Goal: Task Accomplishment & Management: Manage account settings

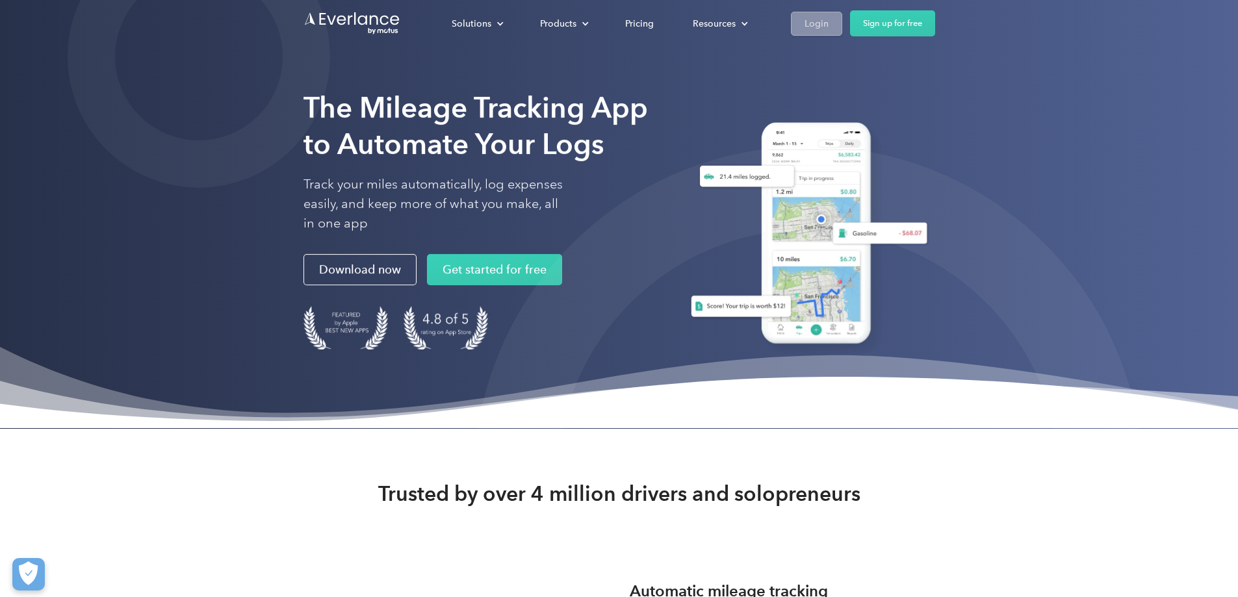
click at [843, 27] on link "Login" at bounding box center [816, 23] width 51 height 24
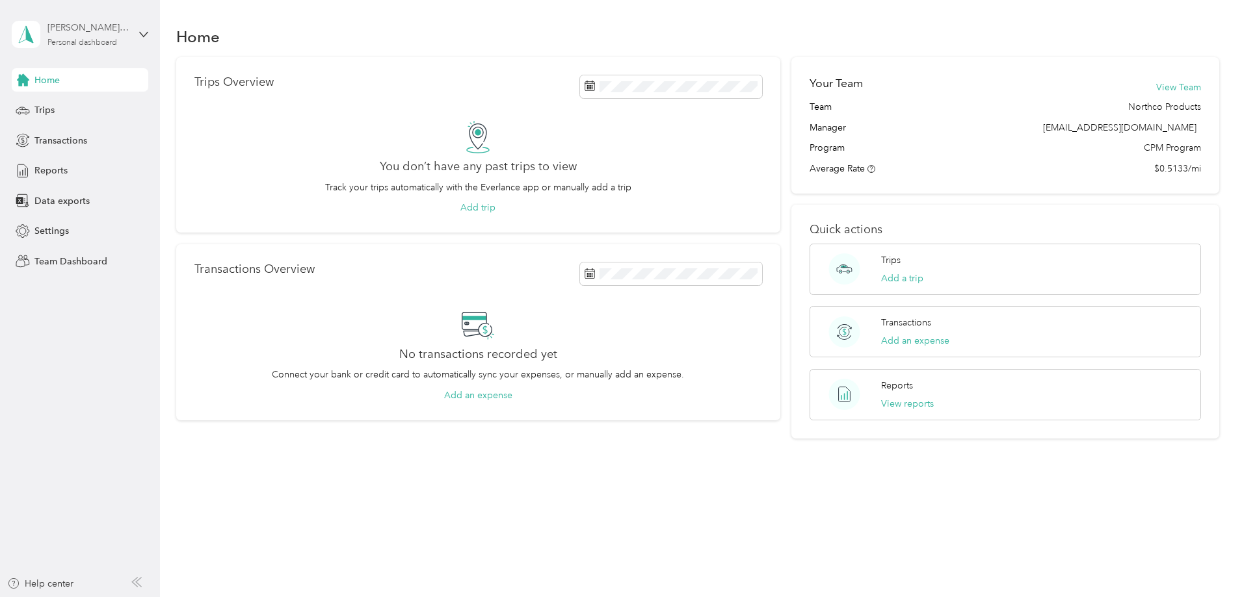
click at [91, 42] on div "Personal dashboard" at bounding box center [82, 43] width 70 height 8
click at [95, 99] on div "Team dashboard" at bounding box center [148, 107] width 255 height 23
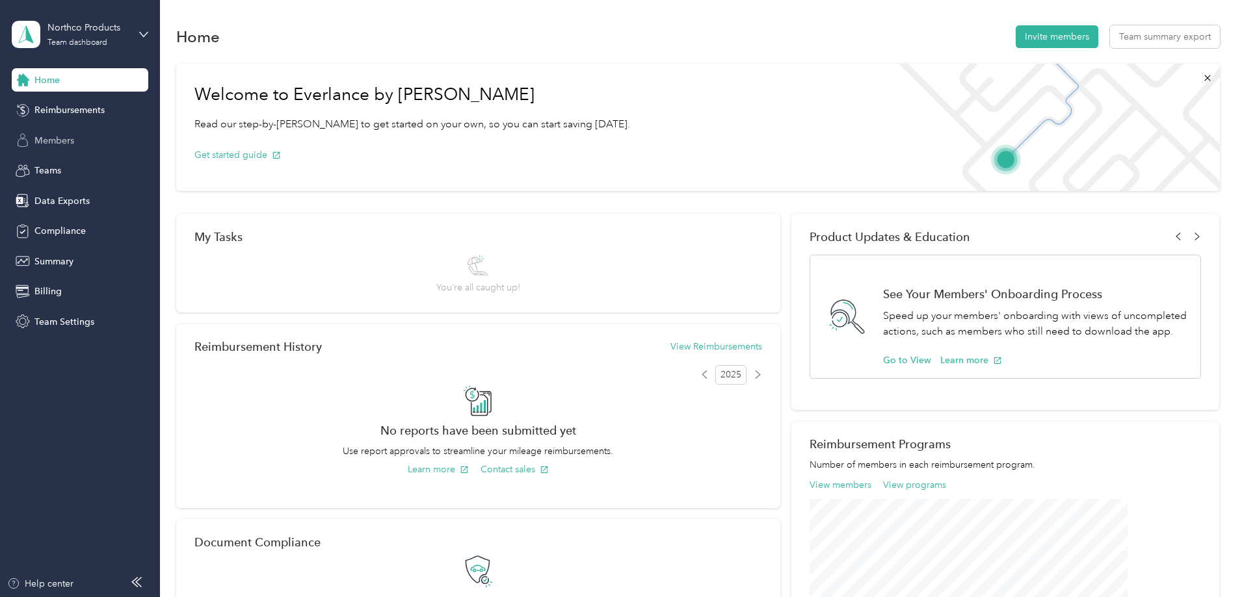
click at [40, 132] on div "Members" at bounding box center [80, 140] width 137 height 23
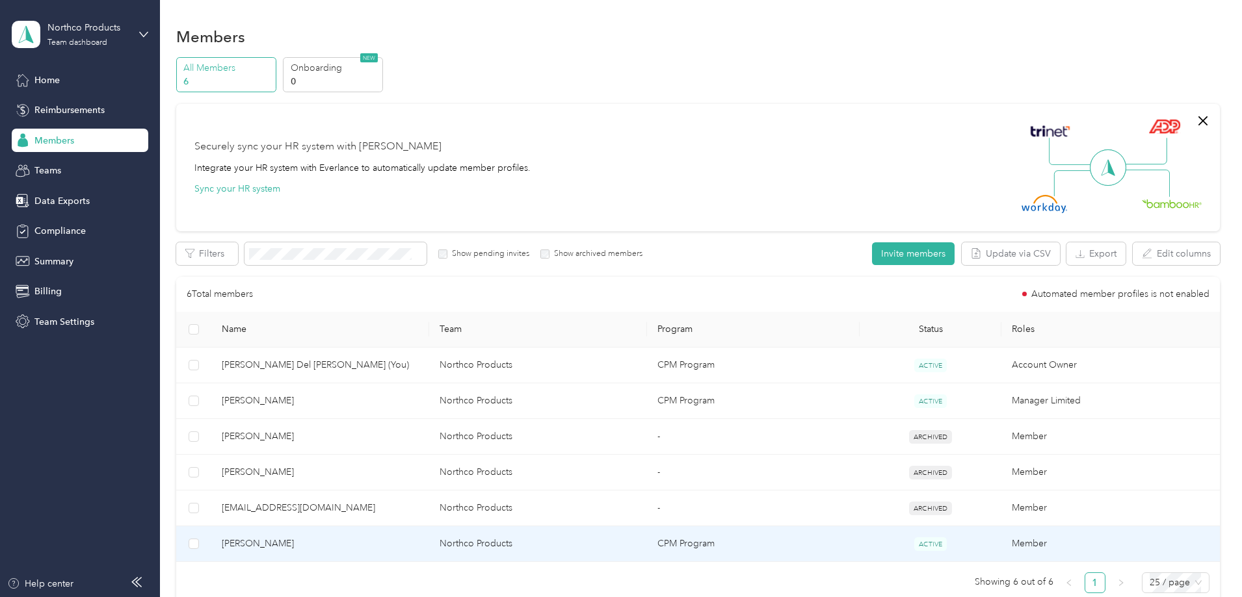
click at [324, 530] on td "[PERSON_NAME]" at bounding box center [320, 545] width 218 height 36
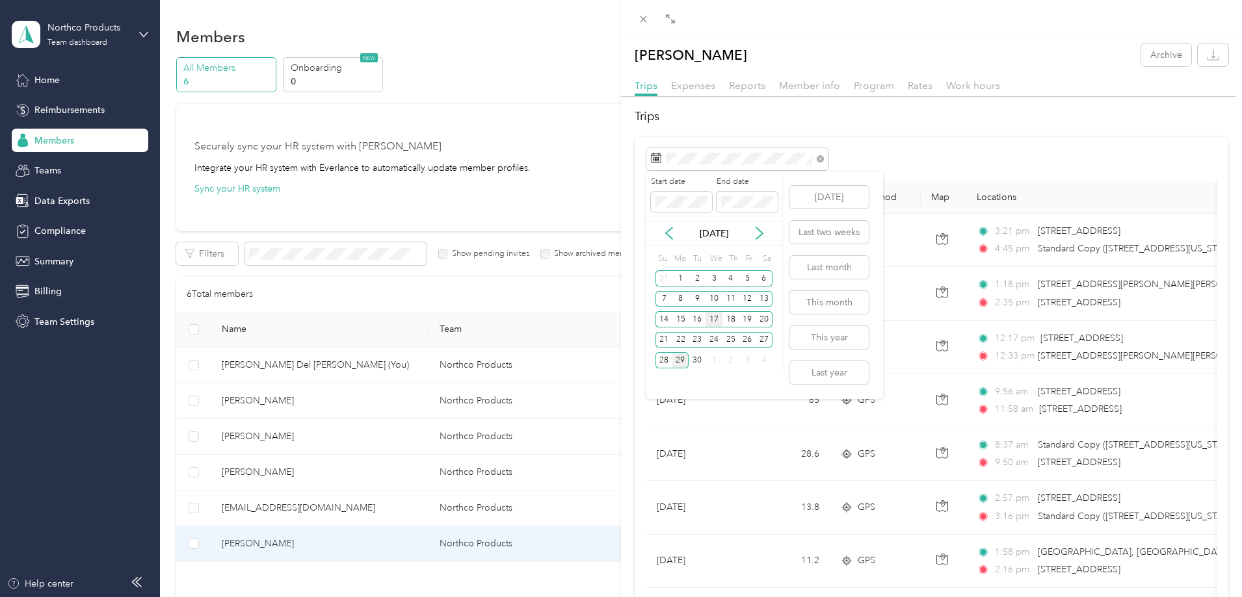
click at [716, 315] on div "17" at bounding box center [713, 319] width 17 height 16
click at [717, 315] on div "17" at bounding box center [713, 319] width 17 height 16
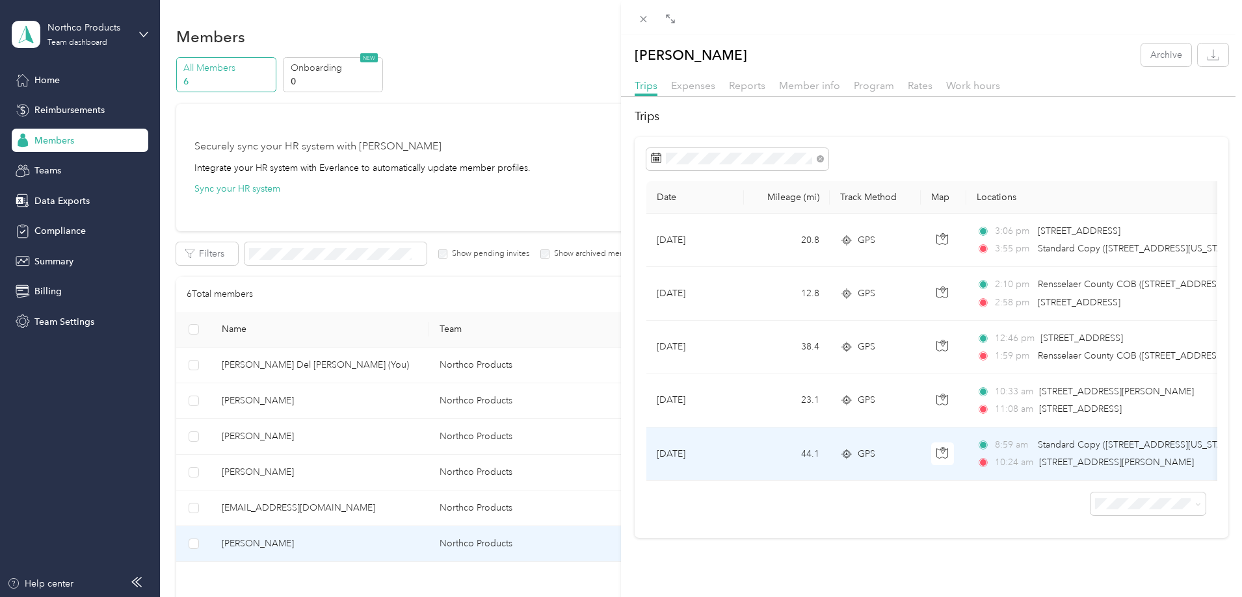
click at [733, 451] on td "[DATE]" at bounding box center [695, 454] width 98 height 53
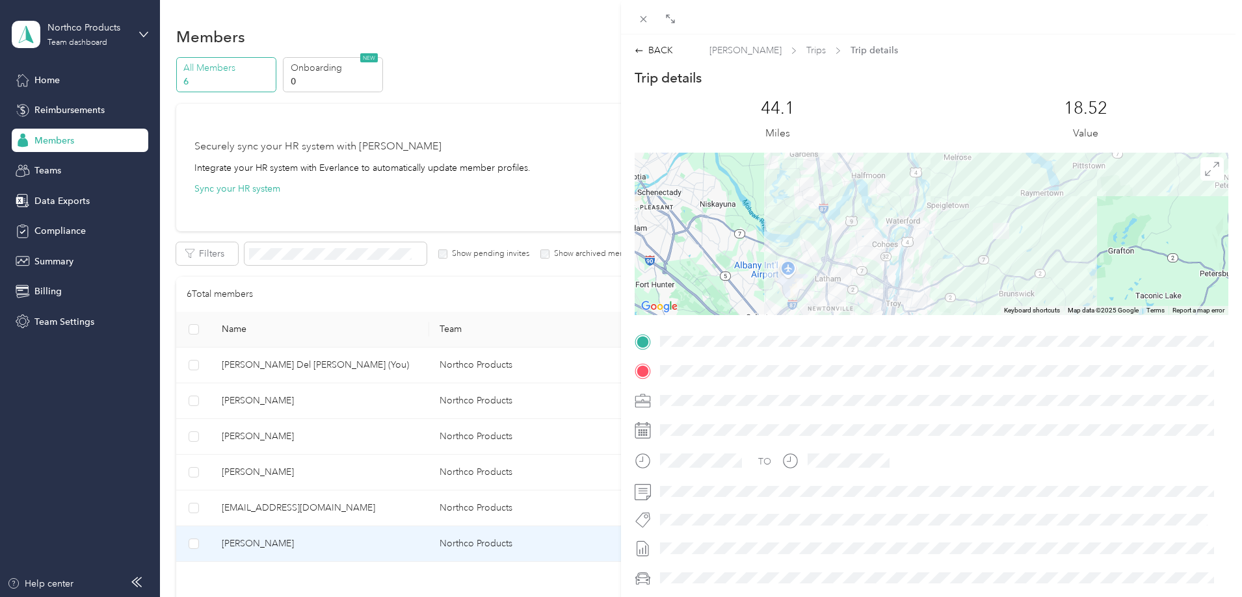
click at [945, 207] on div at bounding box center [931, 234] width 594 height 163
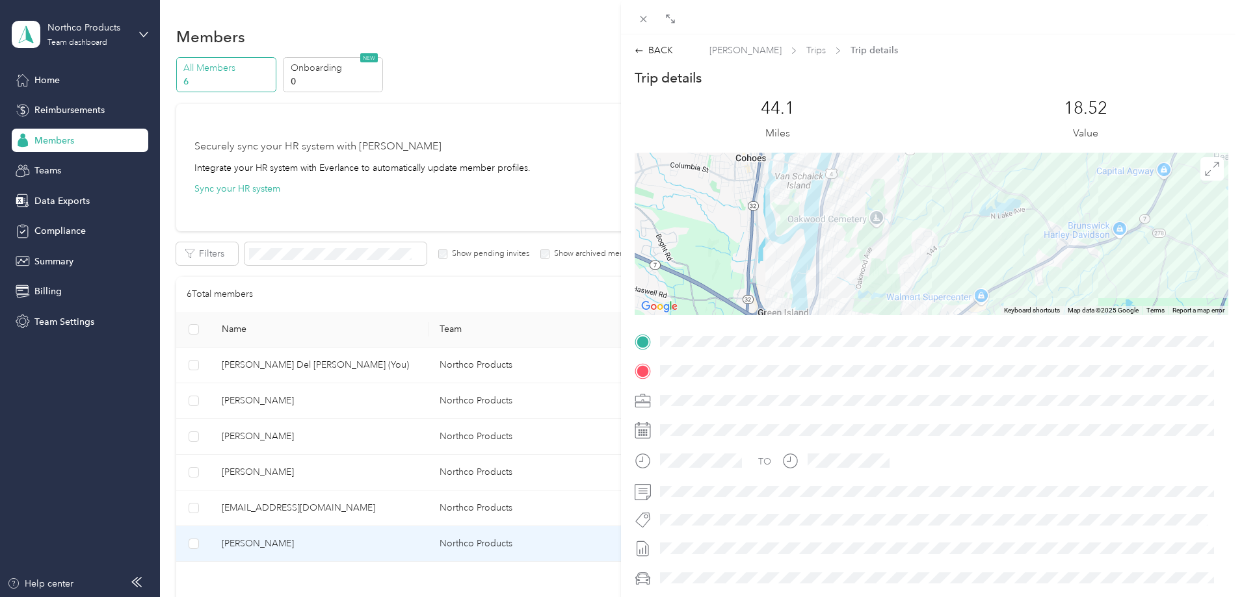
drag, startPoint x: 932, startPoint y: 233, endPoint x: 956, endPoint y: 278, distance: 50.3
click at [949, 281] on div at bounding box center [931, 234] width 594 height 163
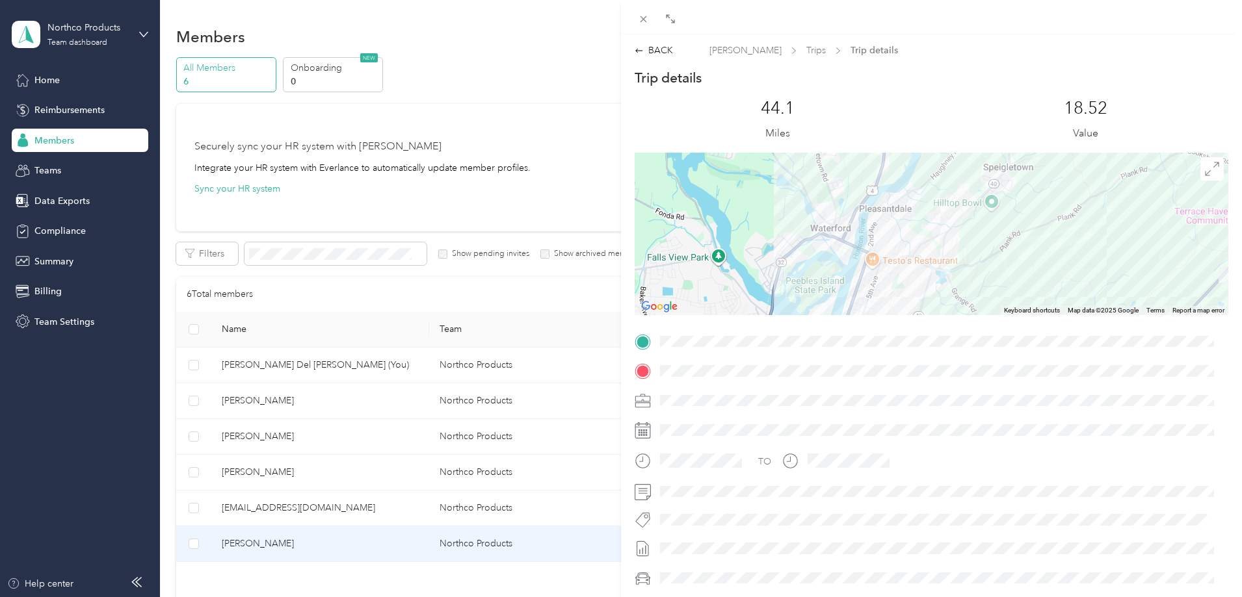
drag, startPoint x: 979, startPoint y: 191, endPoint x: 945, endPoint y: 298, distance: 112.0
click at [961, 315] on div at bounding box center [931, 234] width 594 height 163
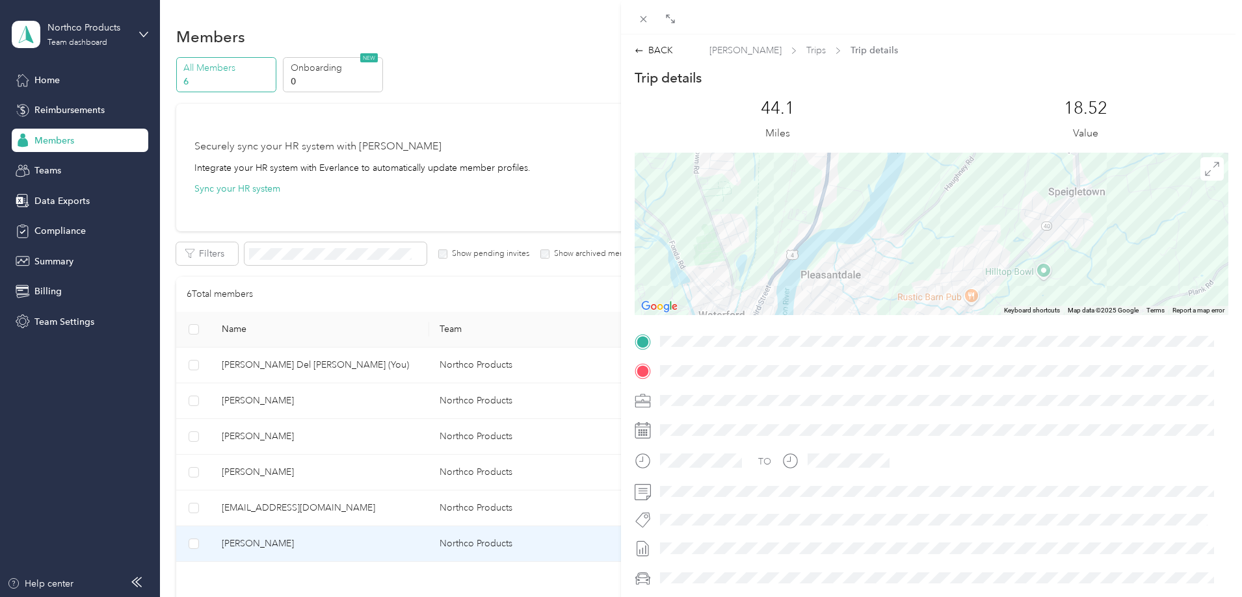
drag, startPoint x: 895, startPoint y: 205, endPoint x: 859, endPoint y: 256, distance: 61.7
click at [871, 267] on div at bounding box center [931, 234] width 594 height 163
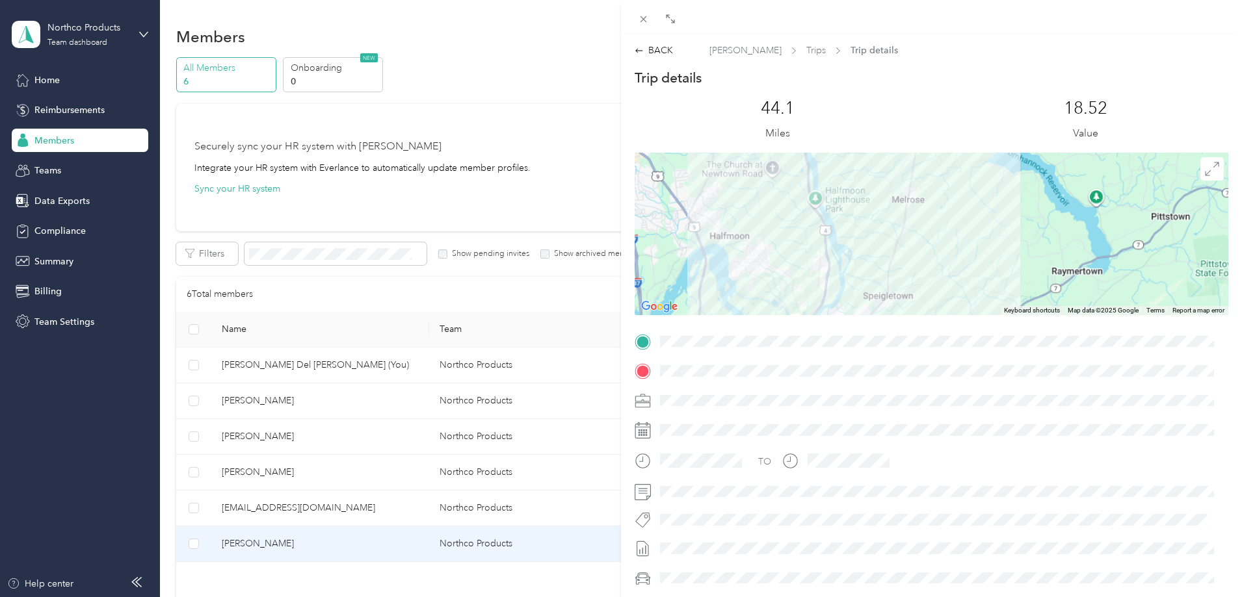
drag, startPoint x: 897, startPoint y: 196, endPoint x: 867, endPoint y: 261, distance: 72.4
click at [871, 270] on div at bounding box center [931, 234] width 594 height 163
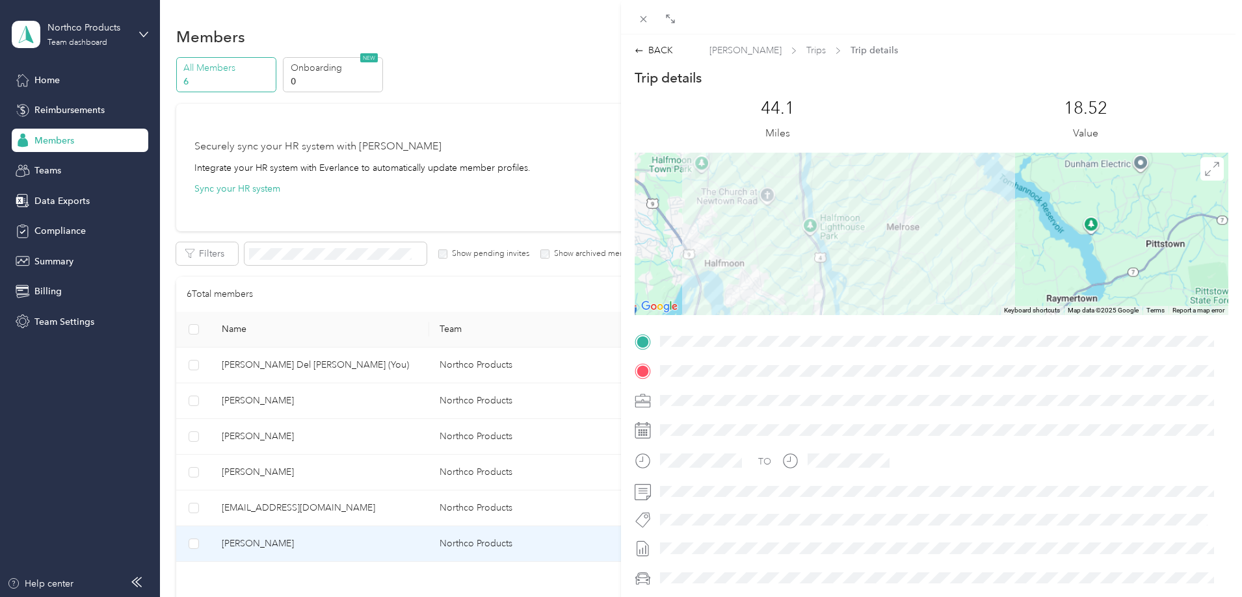
drag, startPoint x: 851, startPoint y: 205, endPoint x: 828, endPoint y: 270, distance: 68.9
click at [839, 291] on div at bounding box center [931, 234] width 594 height 163
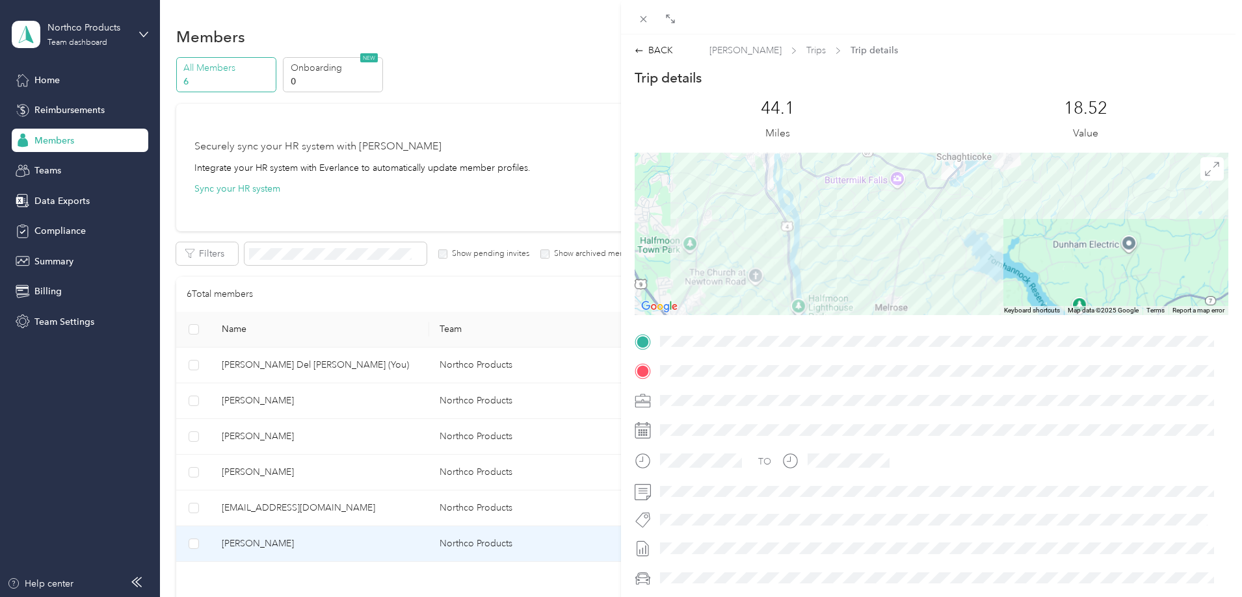
drag, startPoint x: 822, startPoint y: 223, endPoint x: 812, endPoint y: 279, distance: 56.9
click at [812, 279] on div at bounding box center [931, 234] width 594 height 163
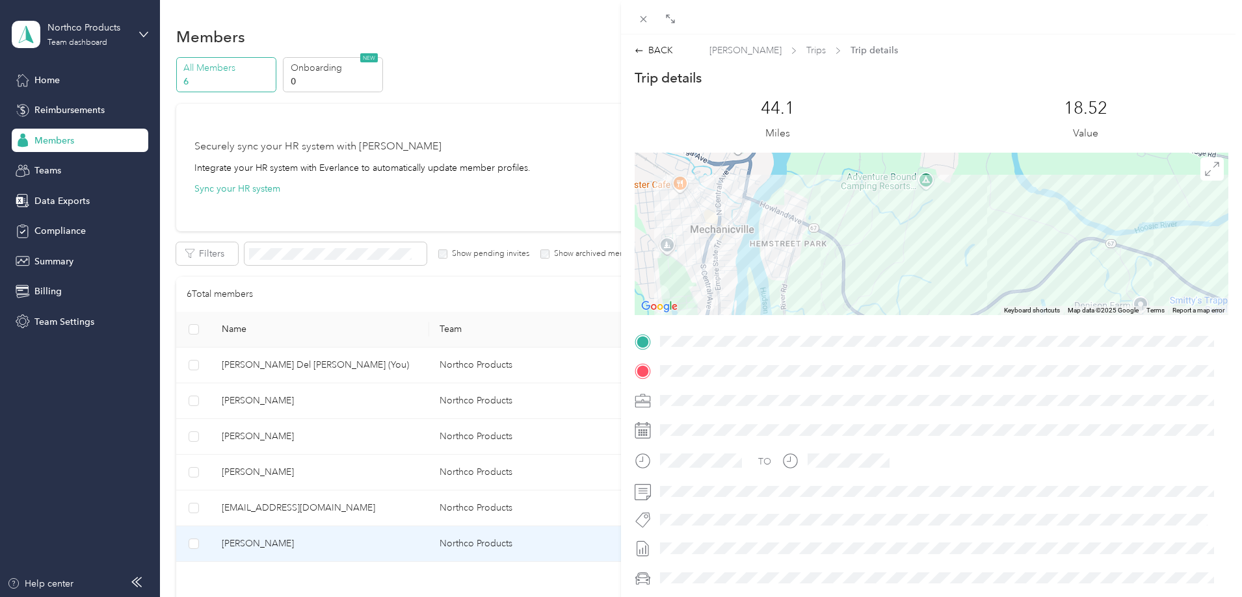
drag, startPoint x: 769, startPoint y: 197, endPoint x: 762, endPoint y: 281, distance: 84.8
click at [762, 281] on div at bounding box center [931, 234] width 594 height 163
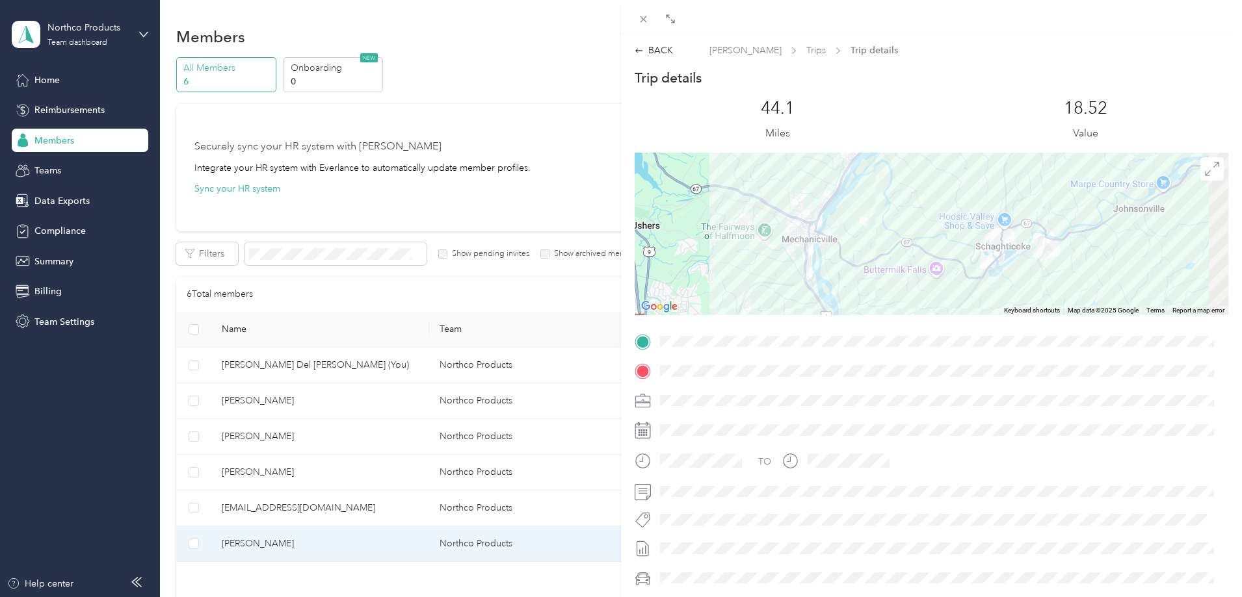
drag, startPoint x: 1064, startPoint y: 237, endPoint x: 978, endPoint y: 241, distance: 85.2
click at [952, 215] on div at bounding box center [931, 234] width 594 height 163
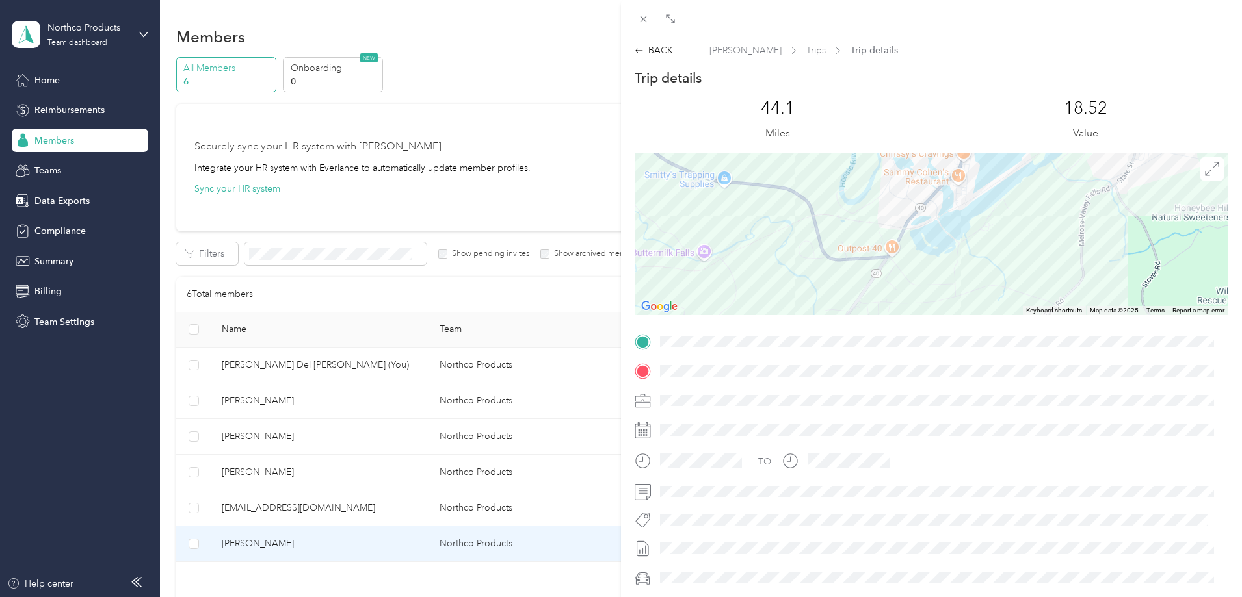
drag, startPoint x: 793, startPoint y: 247, endPoint x: 807, endPoint y: 173, distance: 75.5
click at [807, 173] on div at bounding box center [931, 234] width 594 height 163
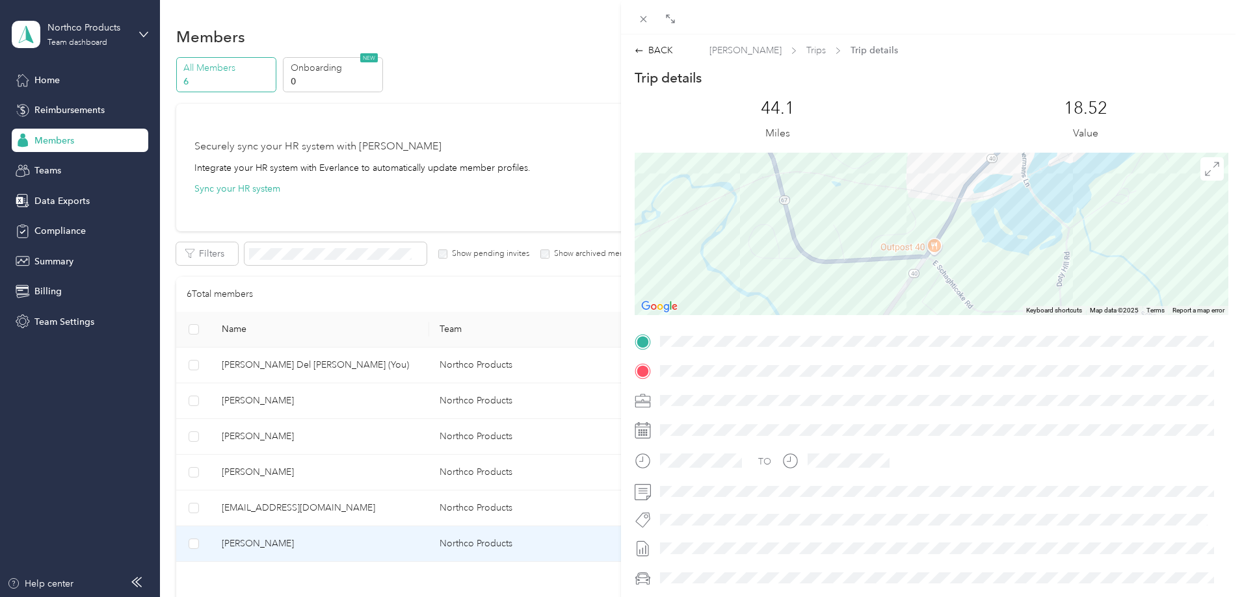
click at [986, 235] on div at bounding box center [931, 234] width 594 height 163
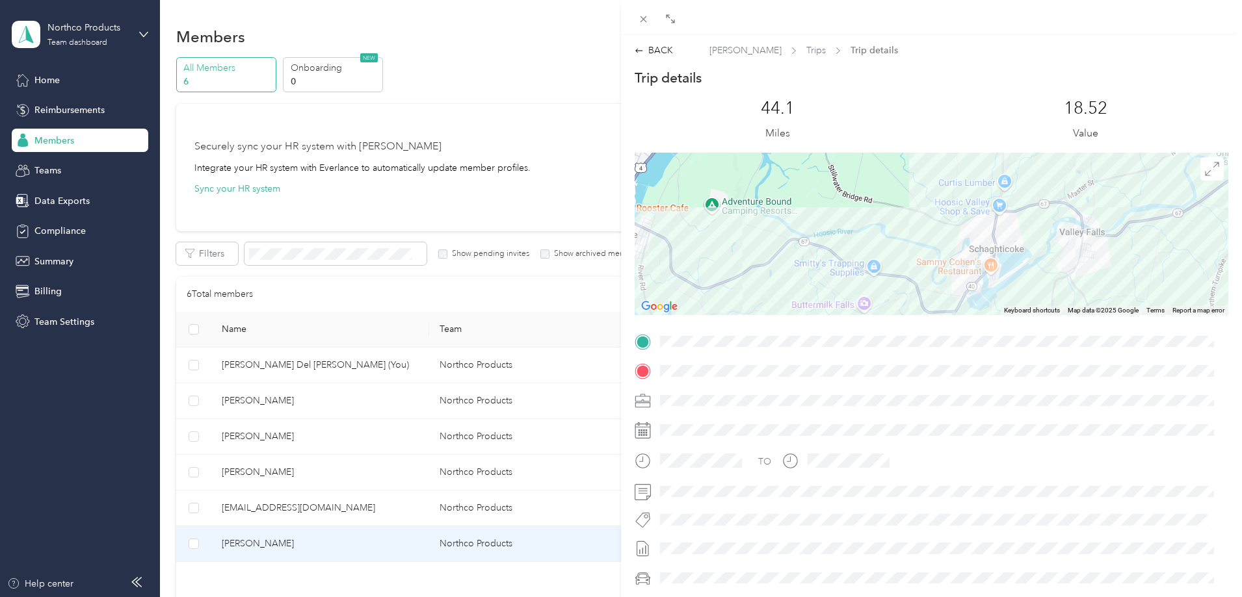
drag, startPoint x: 1055, startPoint y: 189, endPoint x: 1027, endPoint y: 274, distance: 90.5
click at [1027, 274] on div at bounding box center [931, 234] width 594 height 163
click at [670, 55] on div "BACK" at bounding box center [653, 51] width 38 height 14
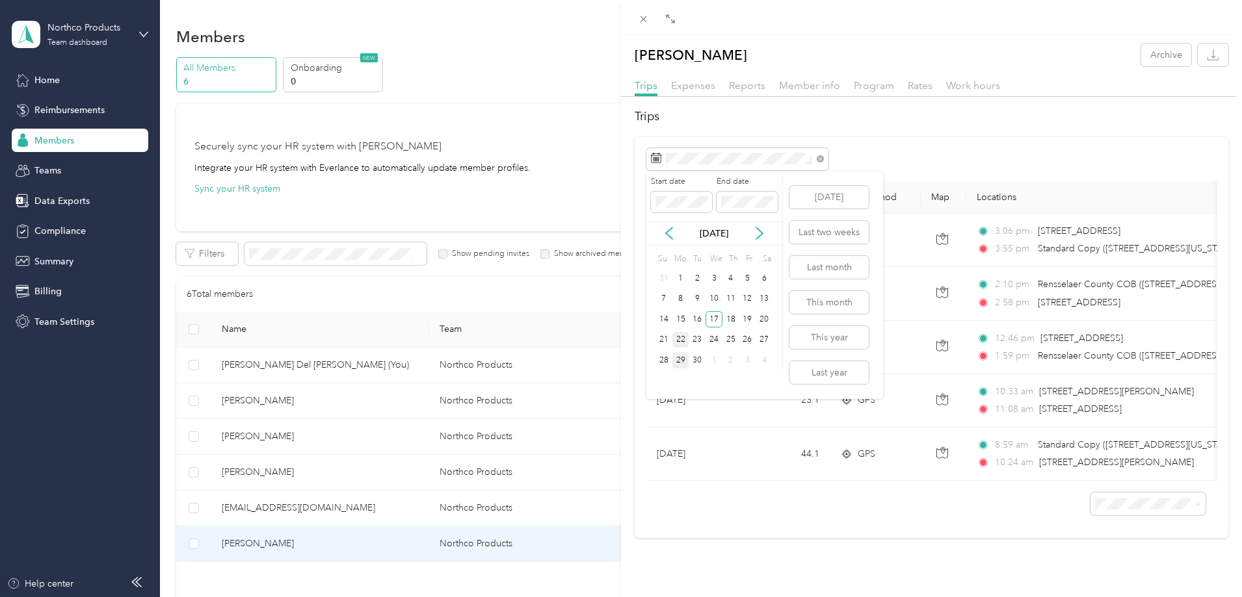
click at [687, 336] on div "22" at bounding box center [680, 340] width 17 height 16
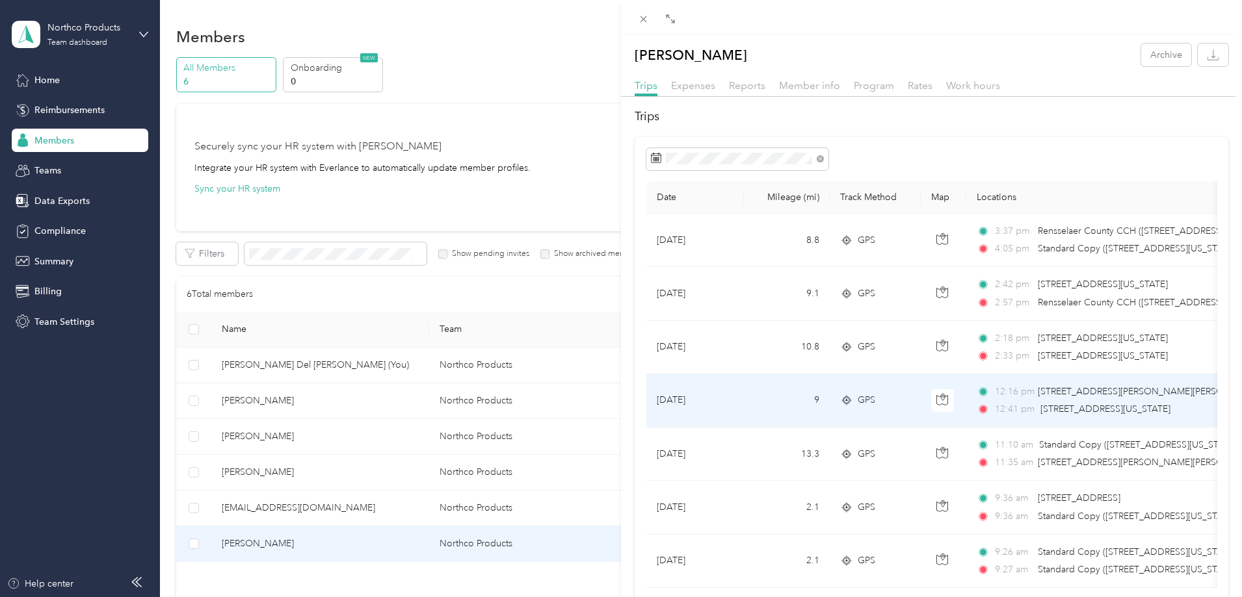
scroll to position [101, 0]
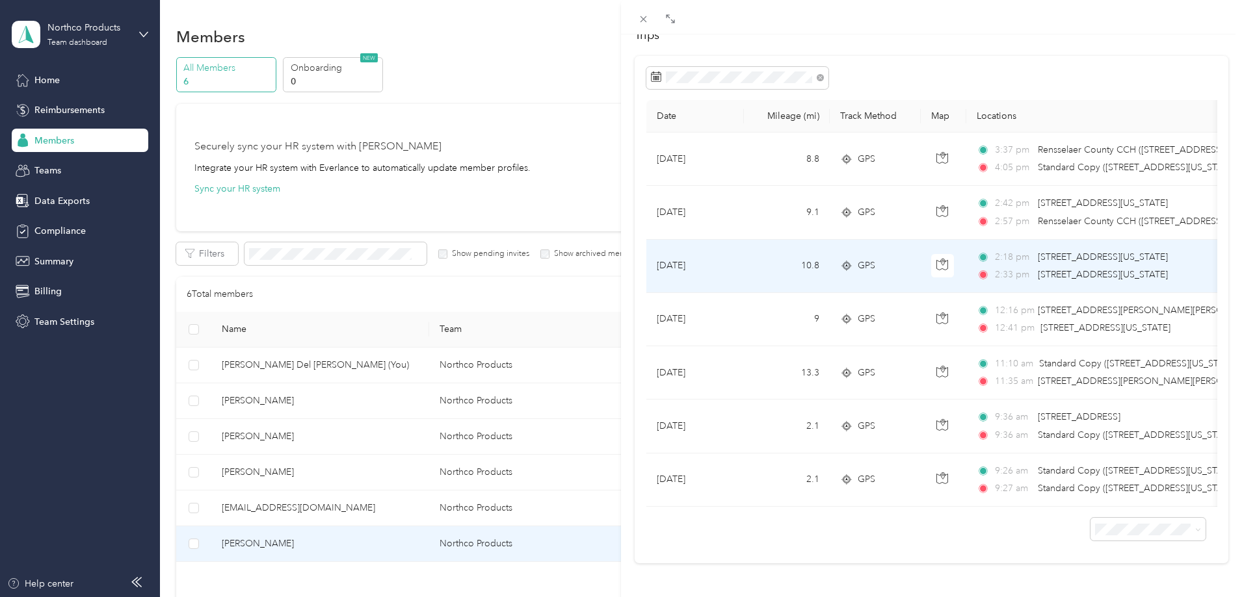
click at [708, 263] on td "[DATE]" at bounding box center [695, 266] width 98 height 53
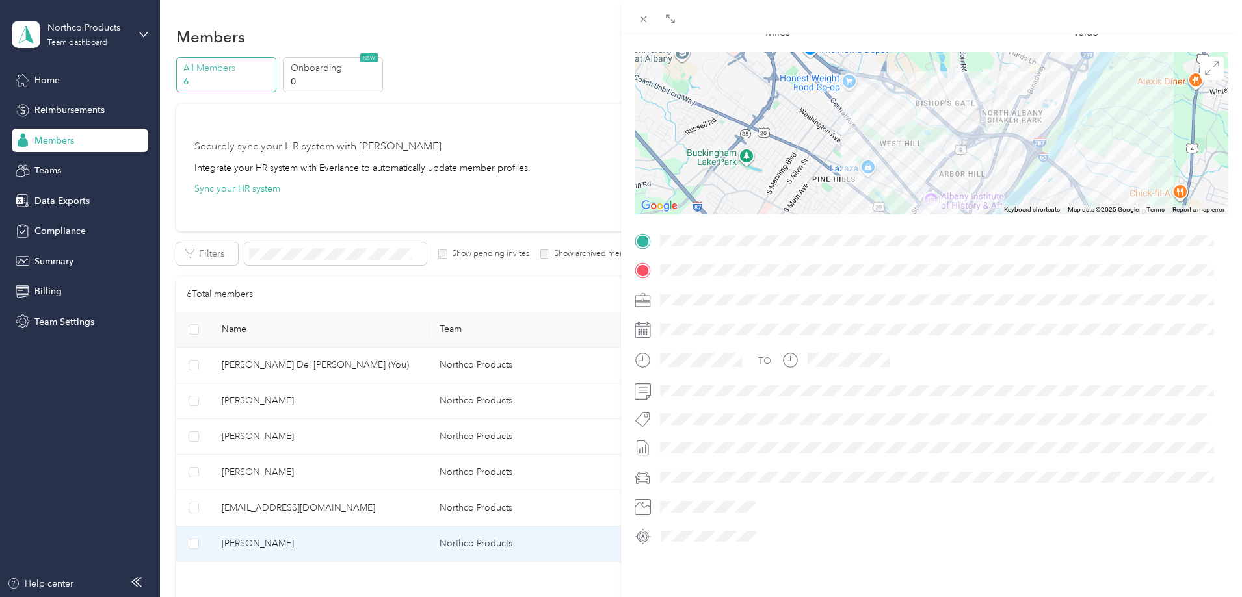
drag, startPoint x: 1058, startPoint y: 114, endPoint x: 921, endPoint y: 206, distance: 165.9
click at [921, 228] on div "Trip details This trip cannot be edited because it is either under review, appr…" at bounding box center [931, 257] width 594 height 579
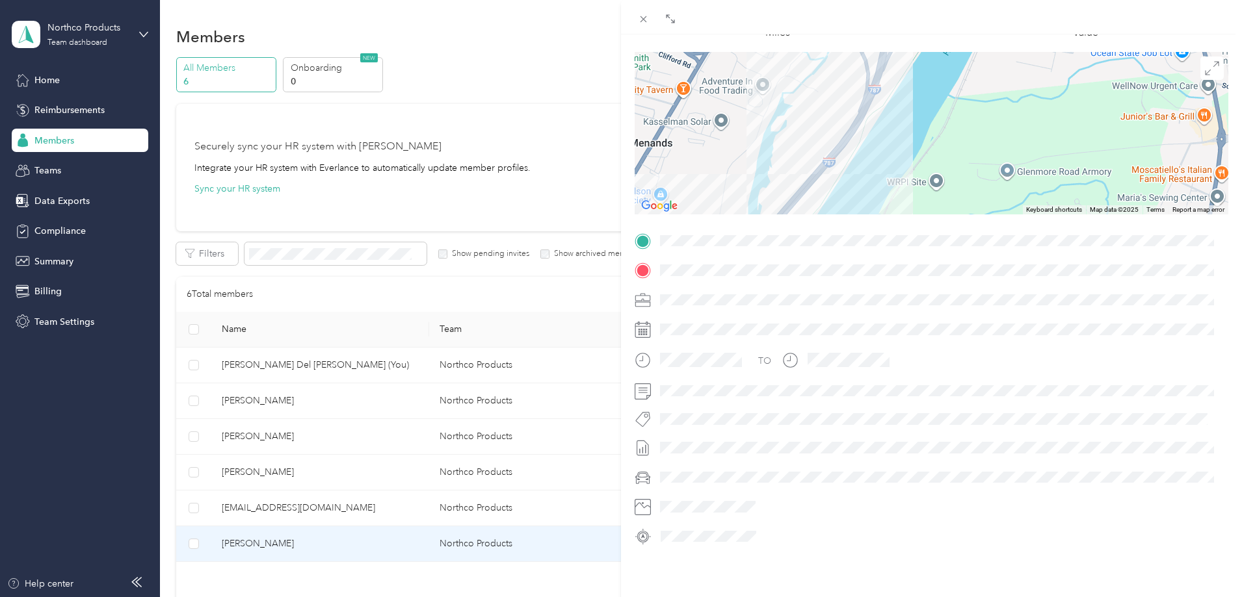
drag, startPoint x: 965, startPoint y: 84, endPoint x: 921, endPoint y: 155, distance: 83.9
click at [938, 171] on div at bounding box center [931, 133] width 594 height 163
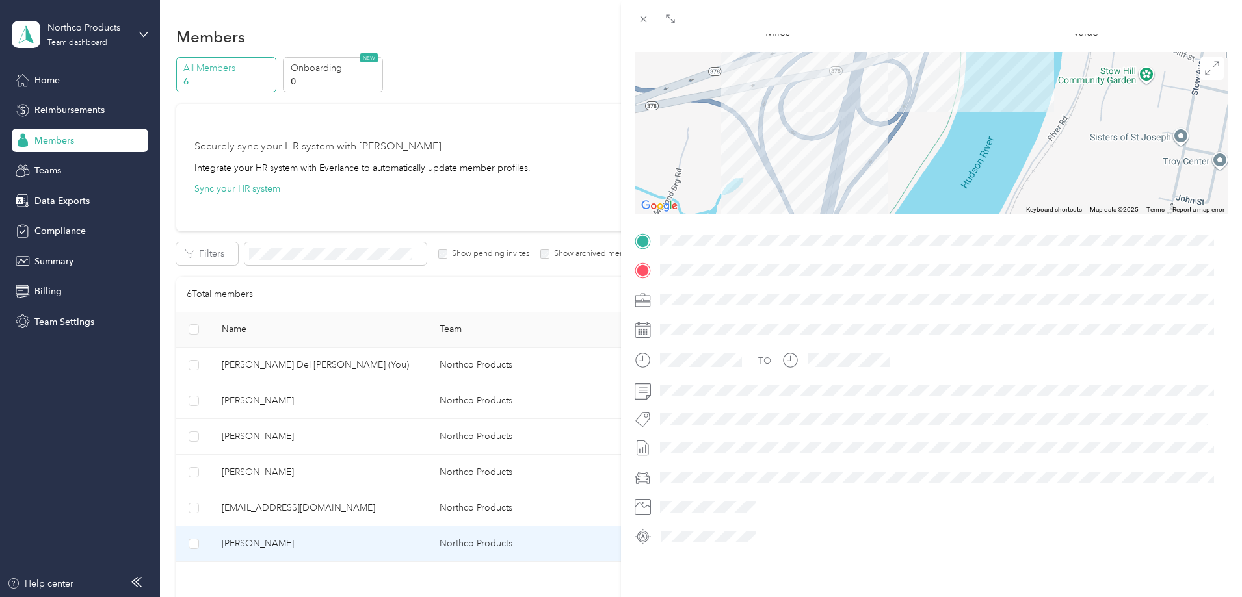
drag, startPoint x: 886, startPoint y: 64, endPoint x: 878, endPoint y: 165, distance: 101.1
click at [881, 167] on div at bounding box center [931, 133] width 594 height 163
